Goal: Information Seeking & Learning: Compare options

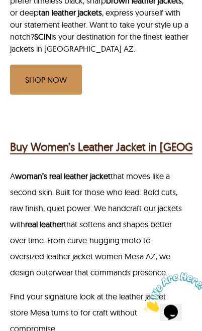
scroll to position [548, 0]
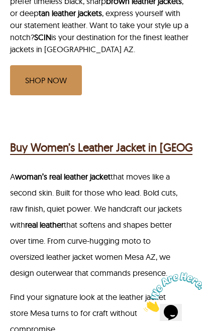
click at [170, 149] on h2 "Buy Women’s Leather Jacket in [GEOGRAPHIC_DATA], [GEOGRAPHIC_DATA]" at bounding box center [192, 147] width 364 height 17
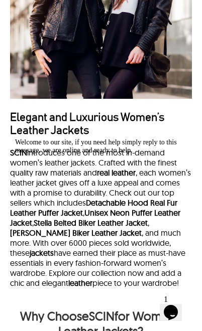
scroll to position [1244, 0]
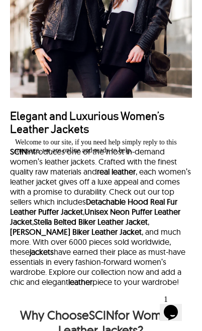
click at [87, 136] on h2 "Elegant and Luxurious Women’s Leather Jackets" at bounding box center [101, 123] width 182 height 26
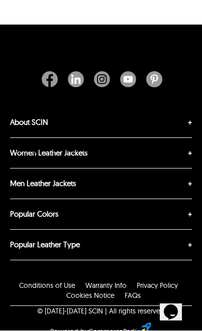
scroll to position [3563, 0]
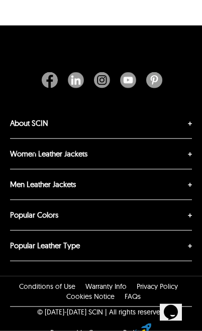
click at [189, 138] on div "Welcome to our site, if you need help simply reply to this message, we are onli…" at bounding box center [105, 146] width 181 height 16
click at [191, 169] on label "Women Leather Jackets" at bounding box center [101, 154] width 182 height 30
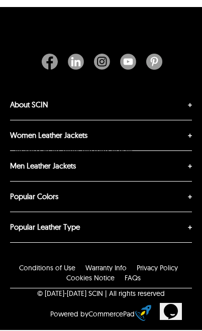
scroll to position [3693, 0]
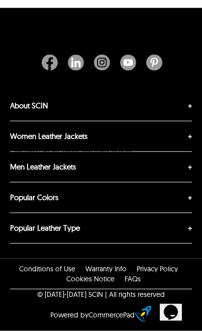
click at [10, 152] on link "Women Leather Coats & Blazers" at bounding box center [10, 152] width 0 height 0
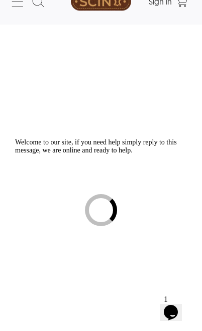
scroll to position [22, 0]
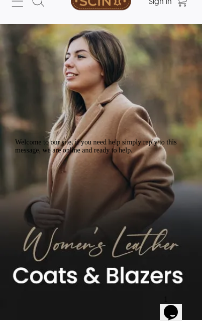
select select "********"
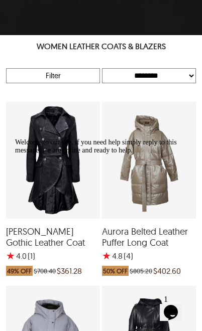
scroll to position [309, 0]
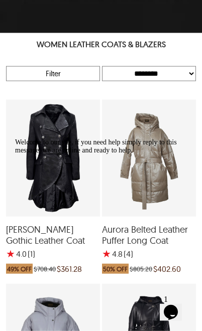
click at [67, 151] on div "Agnes Long Gothic Leather Coat with a 4 Star Rating 1 Product Review which was …" at bounding box center [53, 158] width 94 height 117
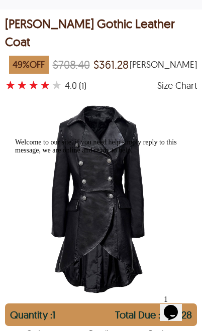
scroll to position [0, 3]
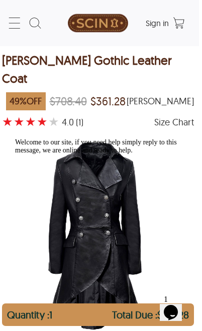
select select "********"
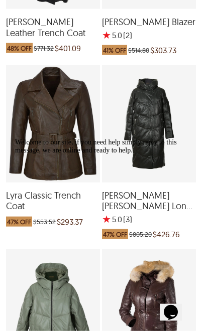
scroll to position [1070, 0]
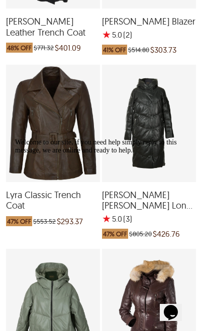
click at [59, 131] on div "Lyra Classic Trench Coat which was at a price of $553.52, now after discount th…" at bounding box center [53, 123] width 94 height 117
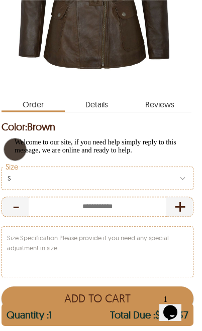
scroll to position [247, 3]
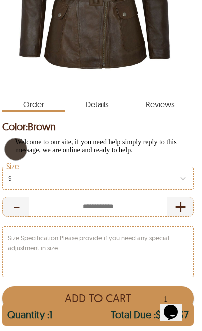
click at [107, 105] on span "Details" at bounding box center [96, 102] width 63 height 16
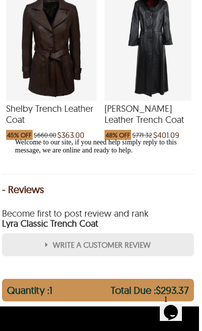
scroll to position [1201, 3]
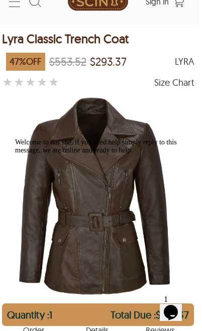
scroll to position [0, 3]
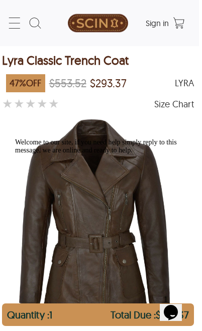
select select "********"
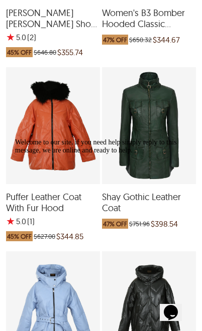
scroll to position [1436, 0]
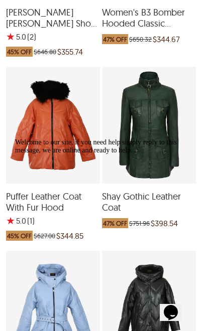
click at [160, 118] on div "Shay Gothic Leather Coat which was at a price of $751.96, now after discount th…" at bounding box center [149, 125] width 94 height 117
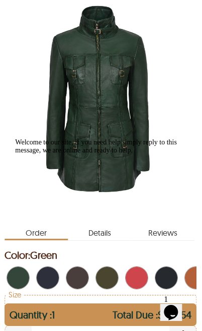
scroll to position [119, 0]
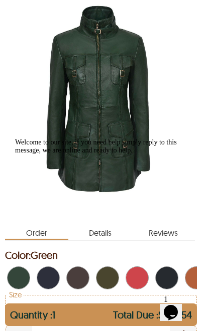
click at [145, 138] on div at bounding box center [105, 138] width 181 height 0
click at [141, 138] on div at bounding box center [105, 138] width 181 height 0
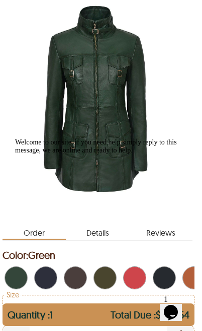
click at [140, 155] on div "Welcome to our site, if you need help simply reply to this message, we are onli…" at bounding box center [105, 146] width 181 height 16
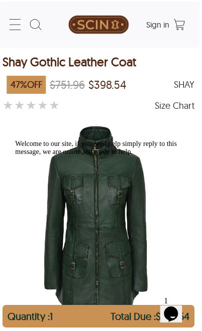
scroll to position [0, 3]
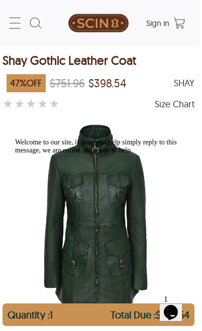
click at [15, 138] on icon "Chat attention grabber" at bounding box center [15, 138] width 0 height 0
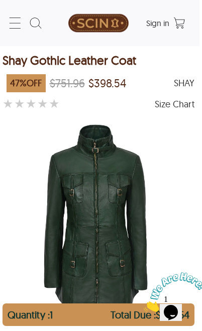
click at [114, 192] on img "Womens Gothic Style Mid Length Real Sheepskin Leather Coat by SCIN" at bounding box center [95, 217] width 163 height 203
select select "********"
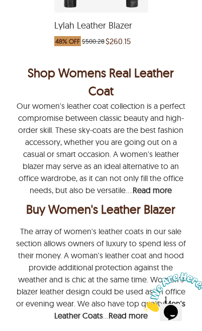
scroll to position [2533, 0]
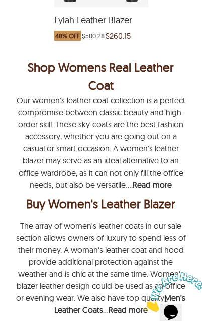
click at [155, 199] on div "Buy Women's Leather Blazer" at bounding box center [101, 204] width 168 height 18
click at [131, 78] on div "Shop Womens Real Leather Coat" at bounding box center [101, 76] width 173 height 36
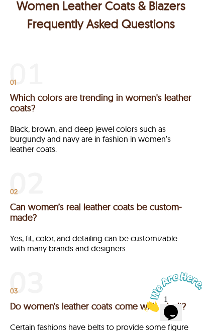
scroll to position [3035, 0]
